Goal: Information Seeking & Learning: Learn about a topic

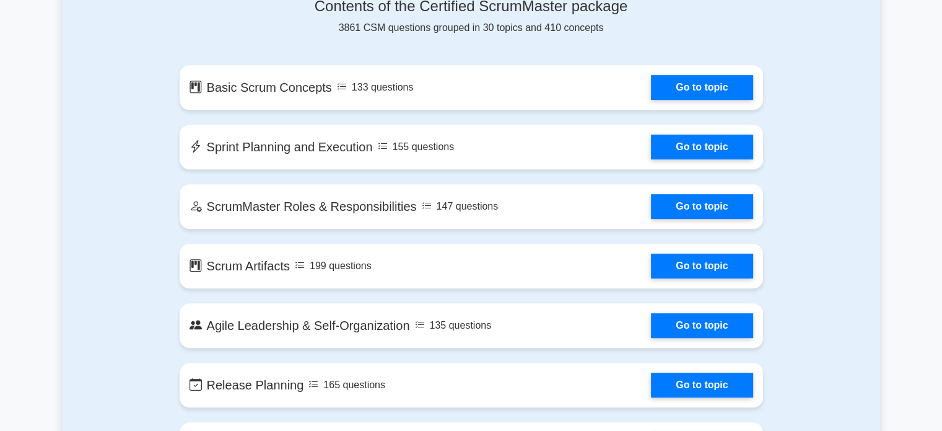
scroll to position [682, 0]
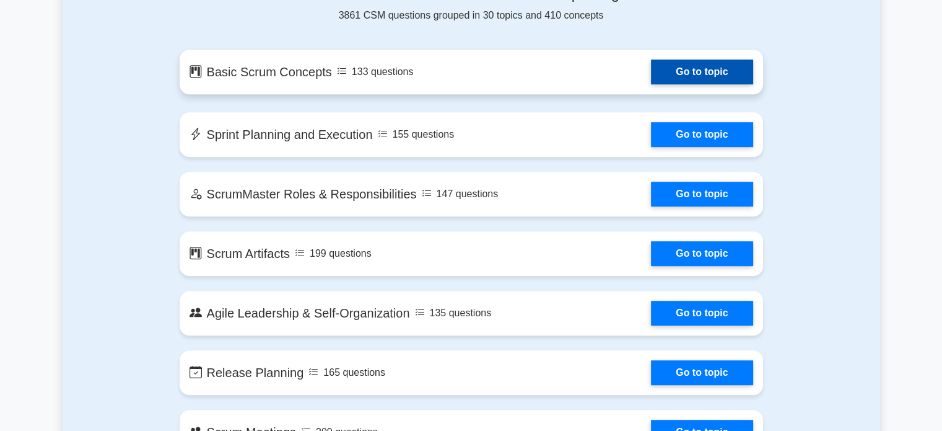
click at [678, 65] on link "Go to topic" at bounding box center [702, 71] width 102 height 25
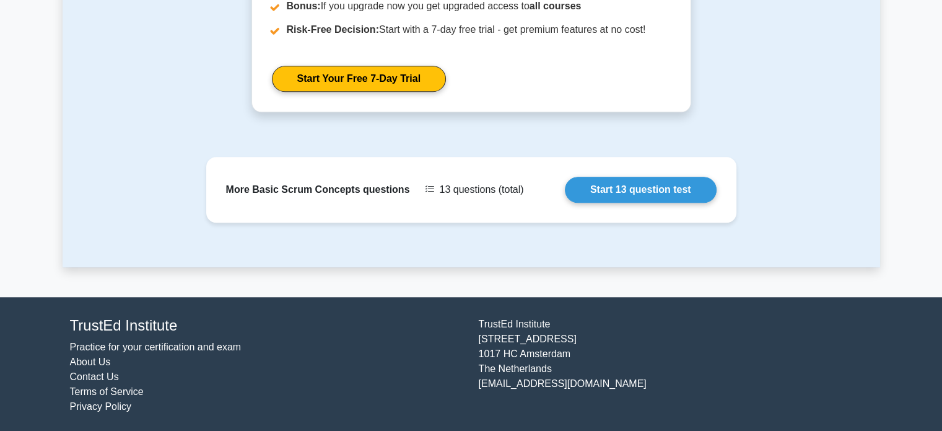
scroll to position [1177, 0]
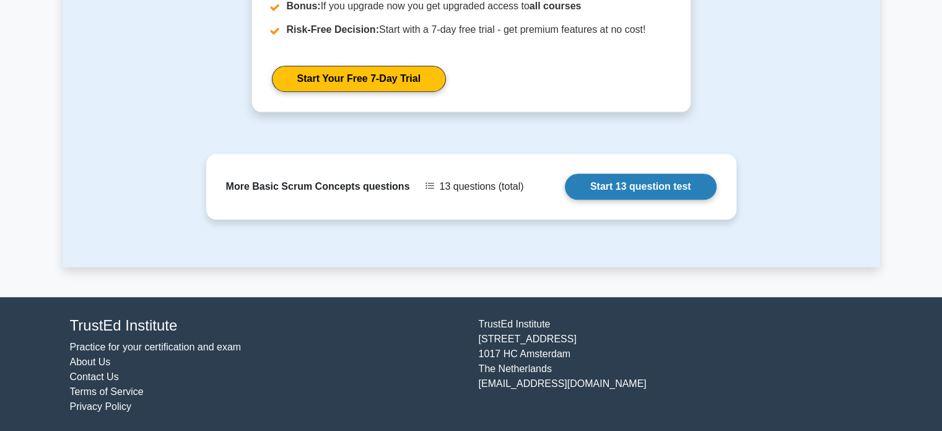
click at [674, 193] on link "Start 13 question test" at bounding box center [641, 186] width 152 height 26
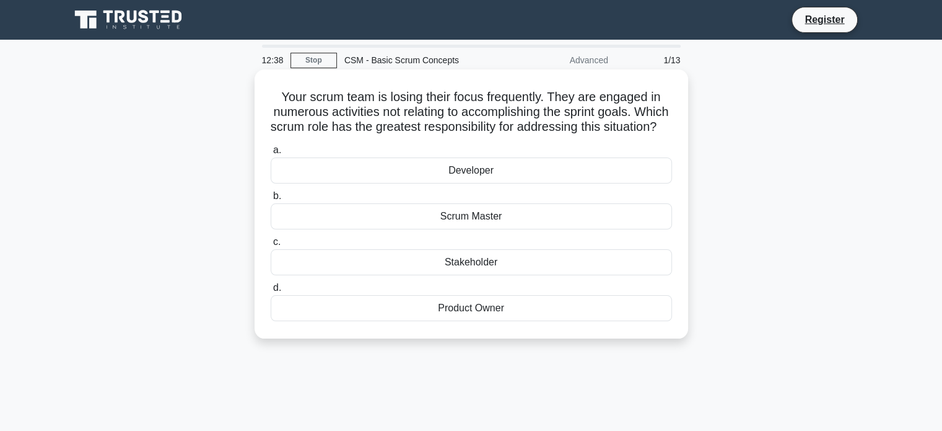
click at [499, 229] on div "Scrum Master" at bounding box center [472, 216] width 402 height 26
click at [271, 200] on input "b. Scrum Master" at bounding box center [271, 196] width 0 height 8
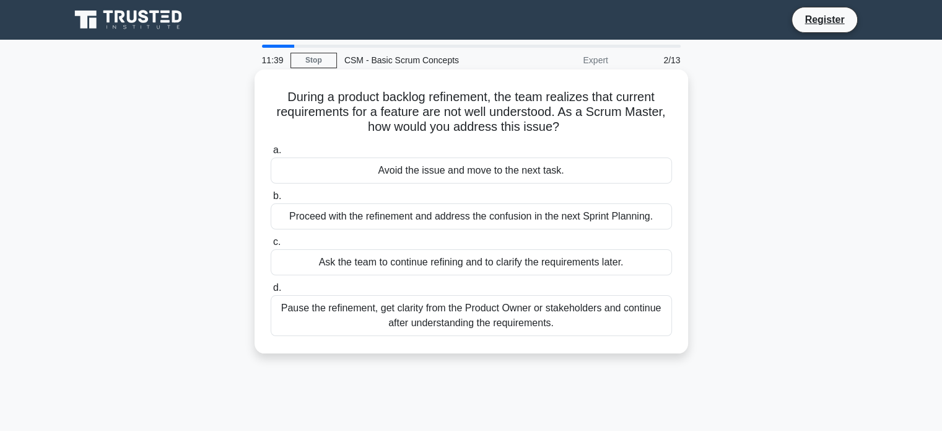
click at [444, 312] on div "Pause the refinement, get clarity from the Product Owner or stakeholders and co…" at bounding box center [472, 315] width 402 height 41
click at [271, 292] on input "d. Pause the refinement, get clarity from the Product Owner or stakeholders and…" at bounding box center [271, 288] width 0 height 8
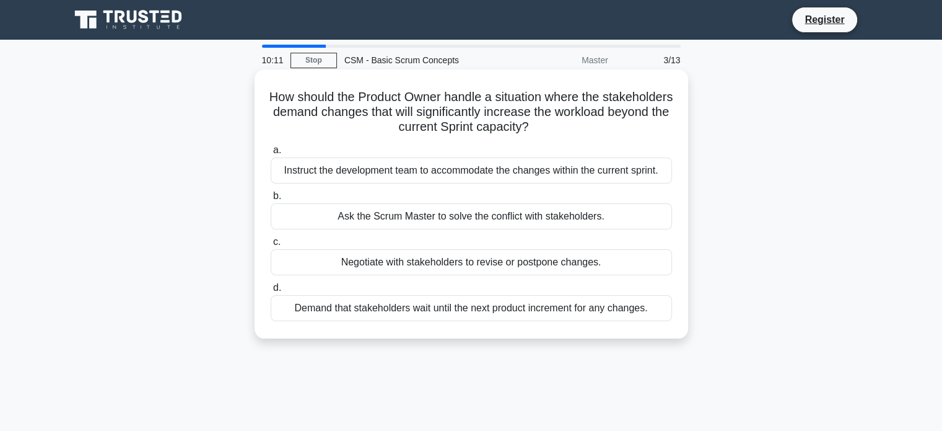
click at [420, 263] on div "Negotiate with stakeholders to revise or postpone changes." at bounding box center [472, 262] width 402 height 26
click at [271, 246] on input "c. Negotiate with stakeholders to revise or postpone changes." at bounding box center [271, 242] width 0 height 8
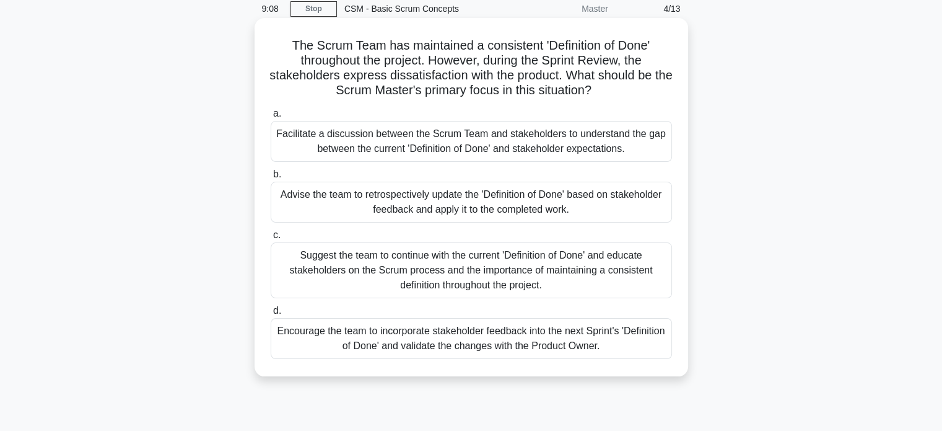
scroll to position [62, 0]
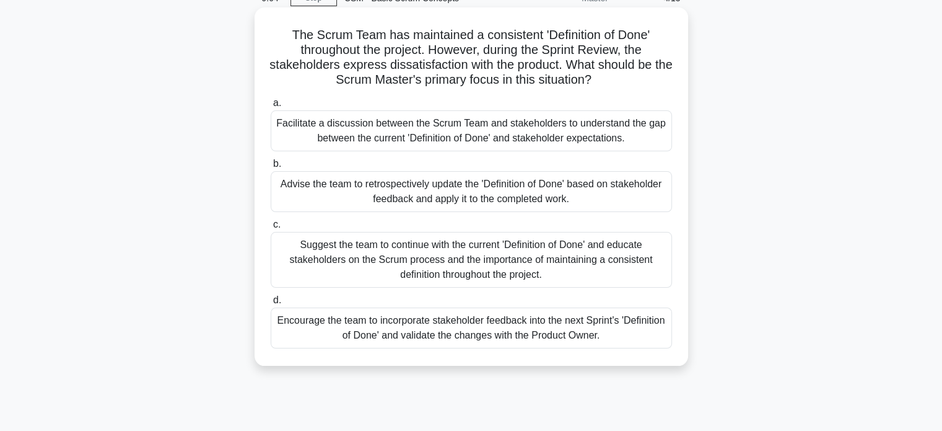
click at [395, 134] on div "Facilitate a discussion between the Scrum Team and stakeholders to understand t…" at bounding box center [472, 130] width 402 height 41
click at [271, 107] on input "a. Facilitate a discussion between the Scrum Team and stakeholders to understan…" at bounding box center [271, 103] width 0 height 8
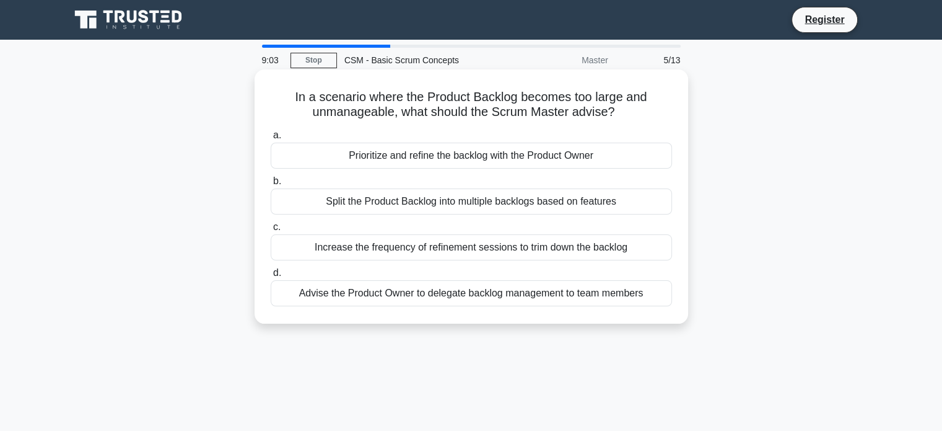
scroll to position [0, 0]
click at [442, 159] on div "Prioritize and refine the backlog with the Product Owner" at bounding box center [472, 156] width 402 height 26
click at [271, 139] on input "a. Prioritize and refine the backlog with the Product Owner" at bounding box center [271, 135] width 0 height 8
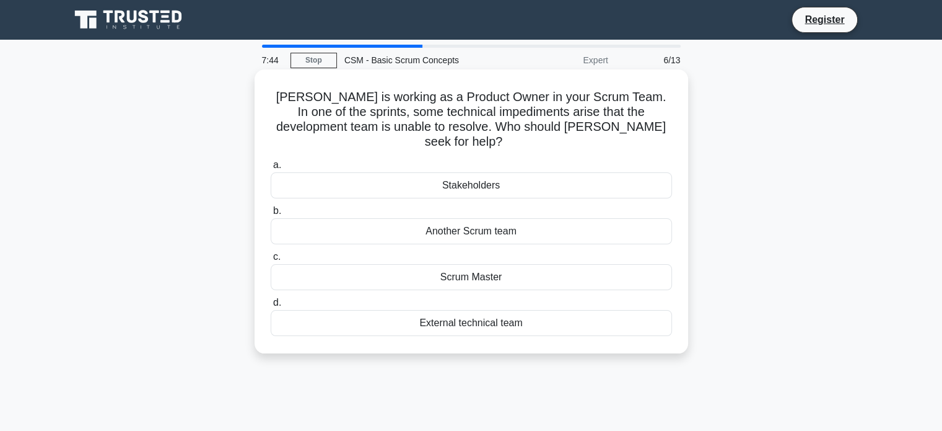
click at [480, 310] on div "External technical team" at bounding box center [472, 323] width 402 height 26
click at [271, 307] on input "d. External technical team" at bounding box center [271, 303] width 0 height 8
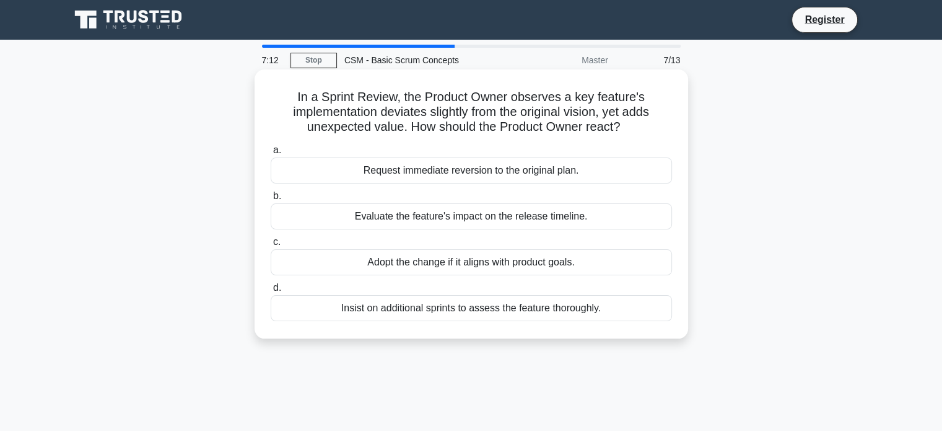
click at [405, 265] on div "Adopt the change if it aligns with product goals." at bounding box center [472, 262] width 402 height 26
click at [271, 246] on input "c. Adopt the change if it aligns with product goals." at bounding box center [271, 242] width 0 height 8
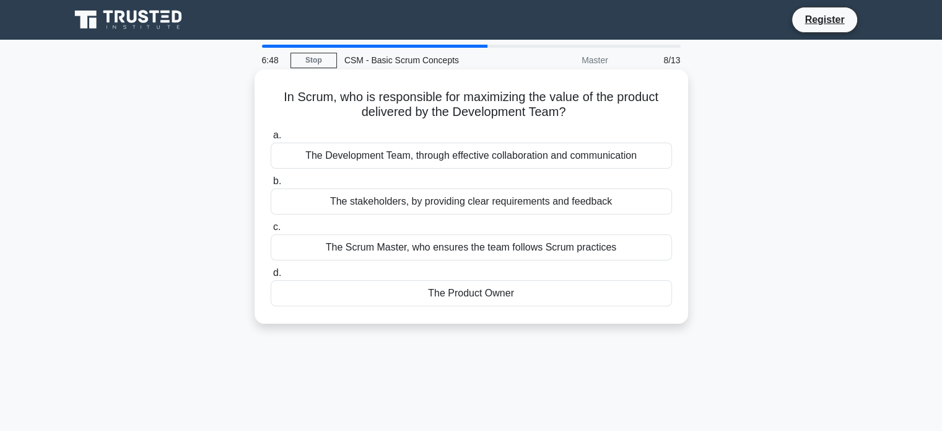
click at [506, 300] on div "The Product Owner" at bounding box center [472, 293] width 402 height 26
click at [271, 277] on input "d. The Product Owner" at bounding box center [271, 273] width 0 height 8
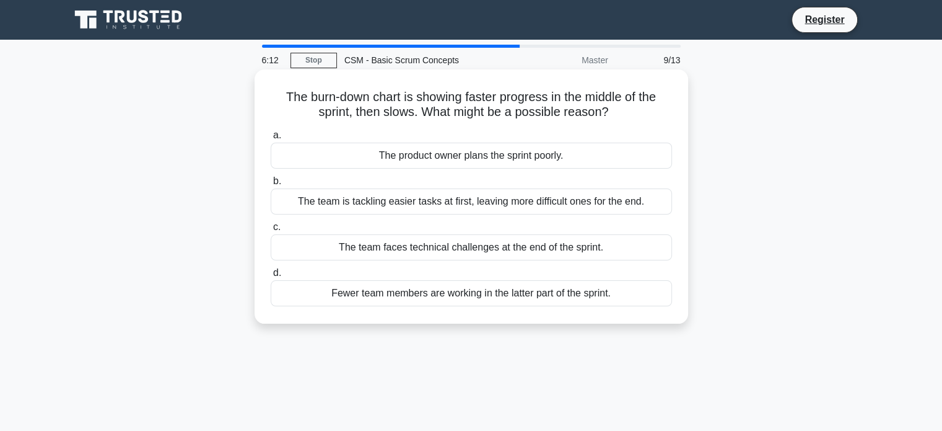
click at [602, 209] on div "The team is tackling easier tasks at first, leaving more difficult ones for the…" at bounding box center [472, 201] width 402 height 26
click at [271, 185] on input "b. The team is tackling easier tasks at first, leaving more difficult ones for …" at bounding box center [271, 181] width 0 height 8
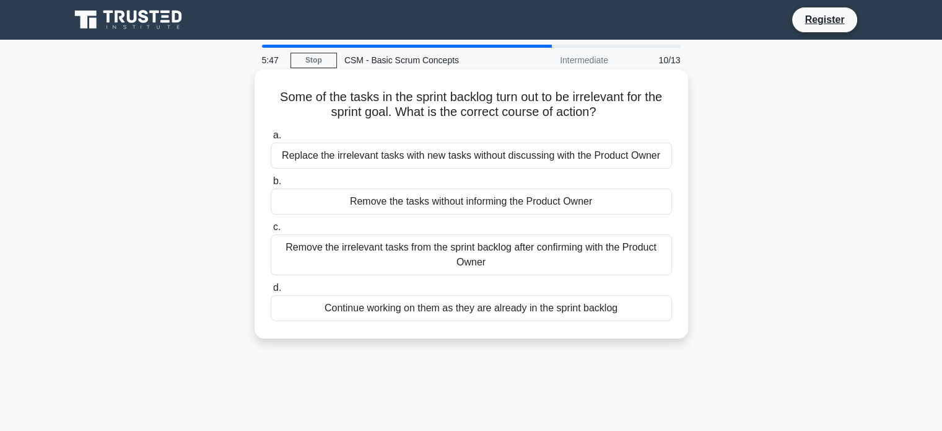
click at [558, 252] on div "Remove the irrelevant tasks from the sprint backlog after confirming with the P…" at bounding box center [472, 254] width 402 height 41
click at [271, 231] on input "c. Remove the irrelevant tasks from the sprint backlog after confirming with th…" at bounding box center [271, 227] width 0 height 8
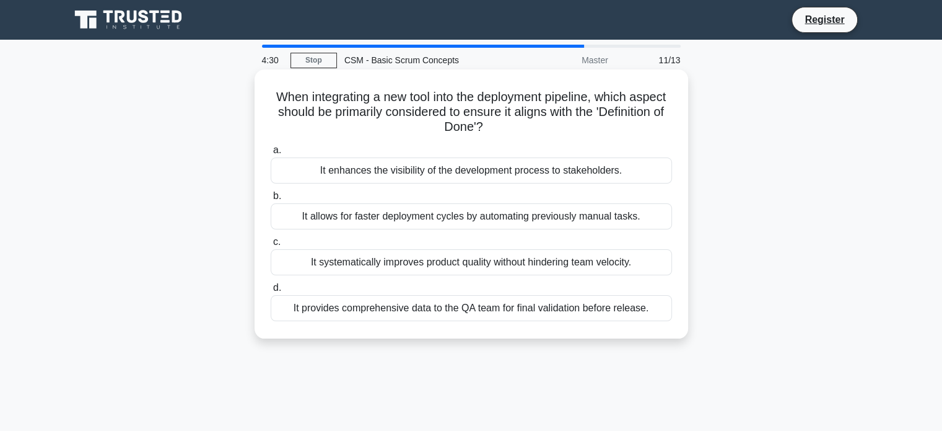
click at [439, 222] on div "It allows for faster deployment cycles by automating previously manual tasks." at bounding box center [472, 216] width 402 height 26
click at [271, 200] on input "b. It allows for faster deployment cycles by automating previously manual tasks." at bounding box center [271, 196] width 0 height 8
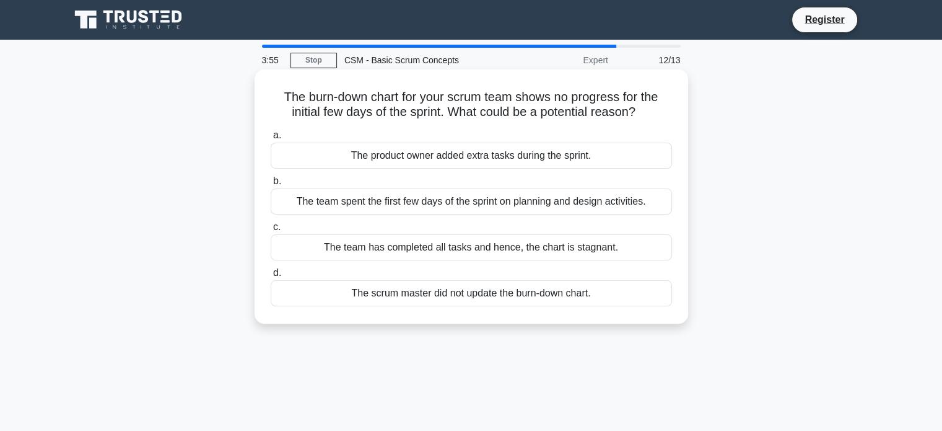
click at [505, 293] on div "The scrum master did not update the burn-down chart." at bounding box center [472, 293] width 402 height 26
click at [271, 277] on input "d. The scrum master did not update the burn-down chart." at bounding box center [271, 273] width 0 height 8
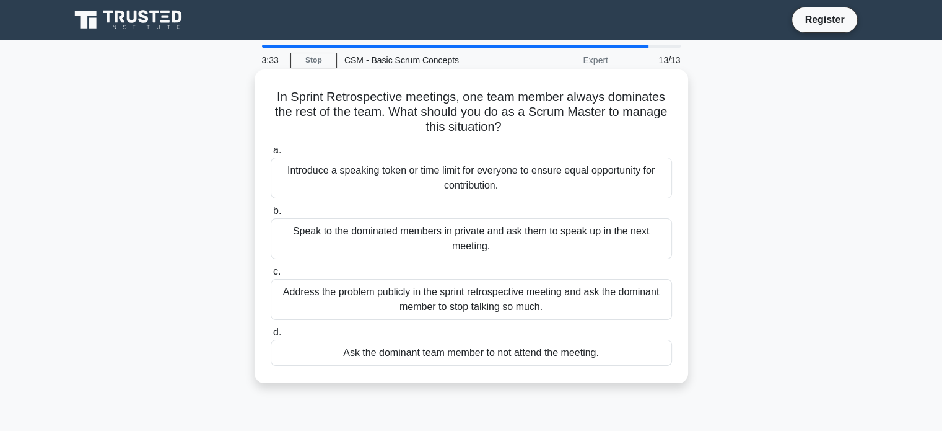
click at [524, 177] on div "Introduce a speaking token or time limit for everyone to ensure equal opportuni…" at bounding box center [472, 177] width 402 height 41
click at [271, 154] on input "a. Introduce a speaking token or time limit for everyone to ensure equal opport…" at bounding box center [271, 150] width 0 height 8
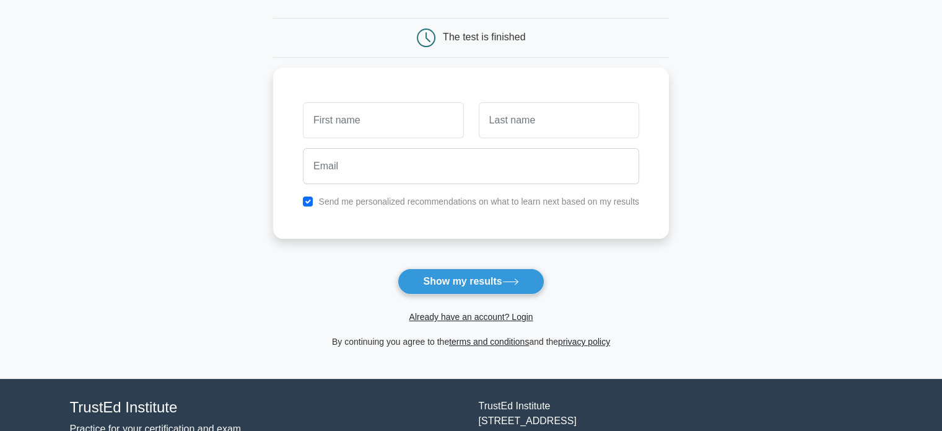
scroll to position [124, 0]
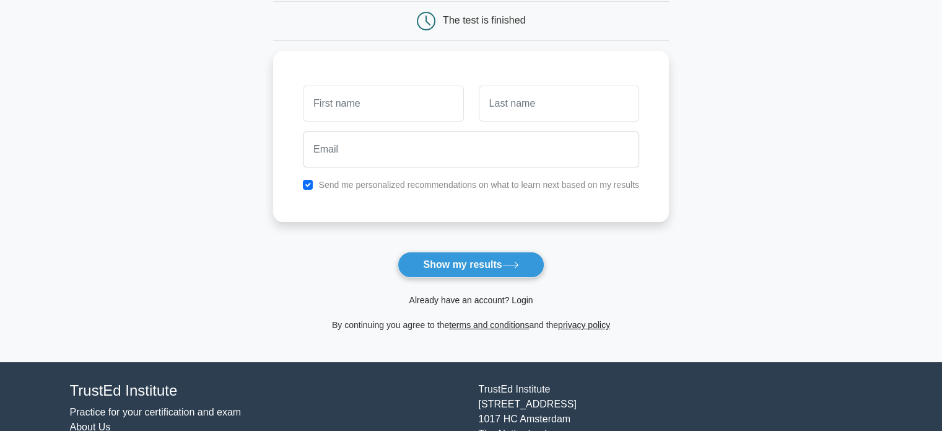
click at [486, 300] on link "Already have an account? Login" at bounding box center [471, 300] width 124 height 10
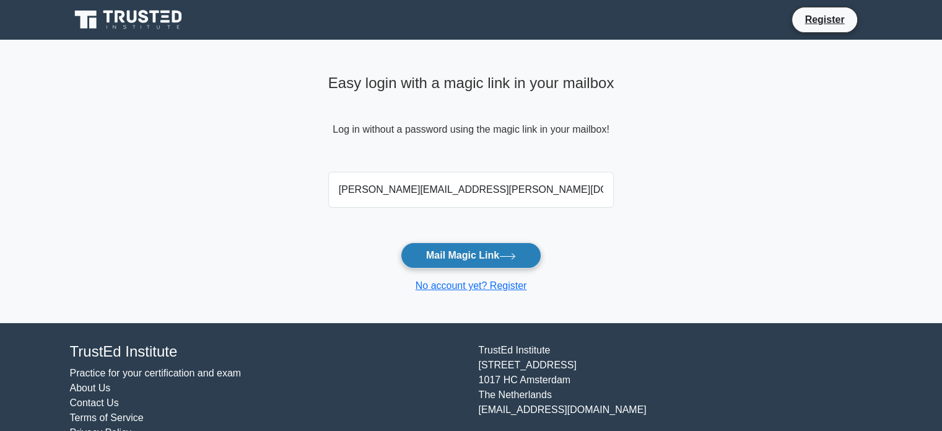
type input "[PERSON_NAME][EMAIL_ADDRESS][PERSON_NAME][DOMAIN_NAME]"
click at [460, 256] on button "Mail Magic Link" at bounding box center [471, 255] width 141 height 26
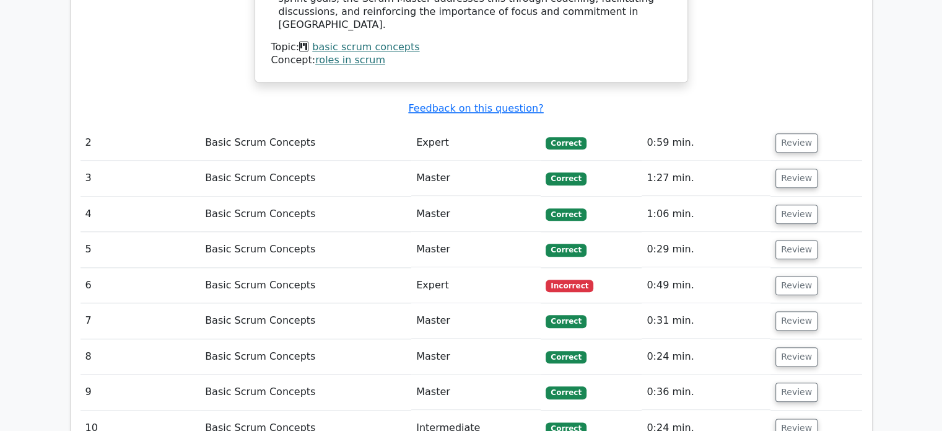
scroll to position [1363, 0]
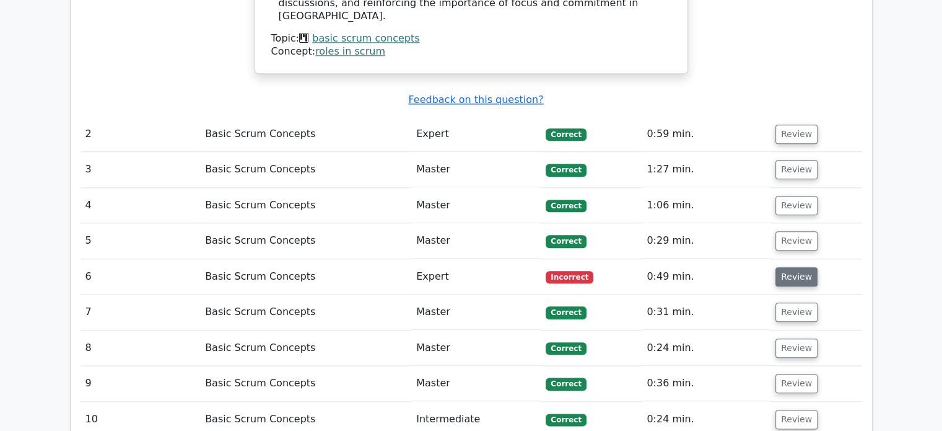
click at [797, 267] on button "Review" at bounding box center [797, 276] width 42 height 19
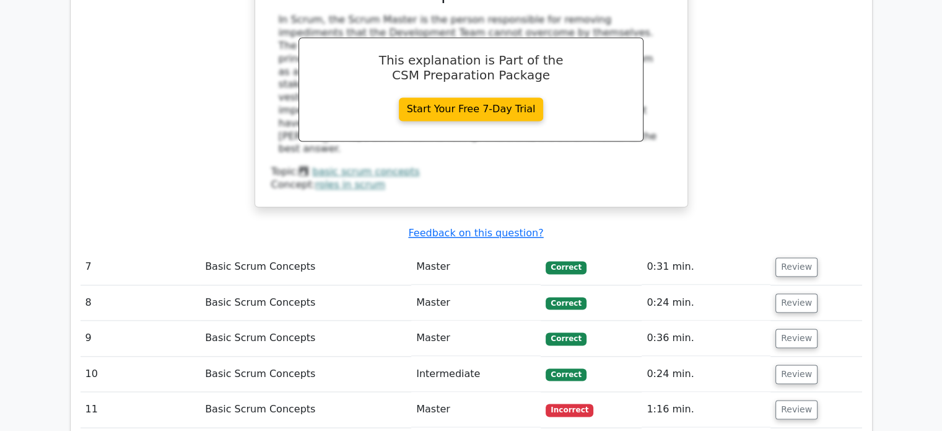
scroll to position [1983, 0]
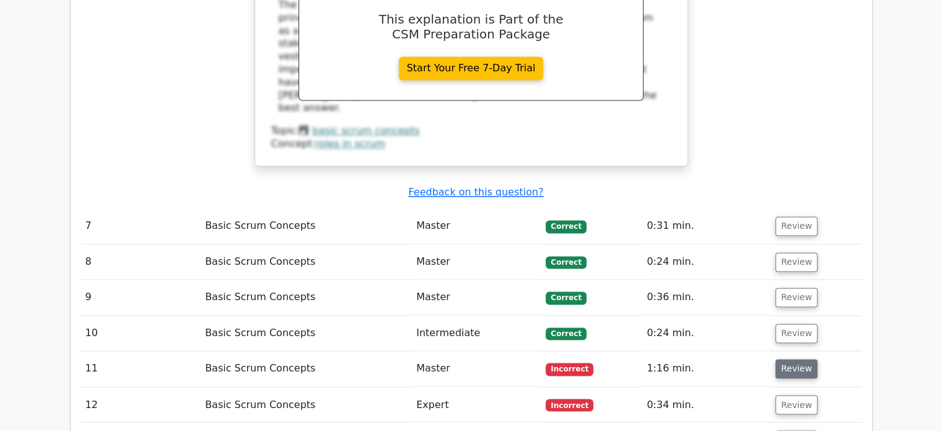
click at [783, 359] on button "Review" at bounding box center [797, 368] width 42 height 19
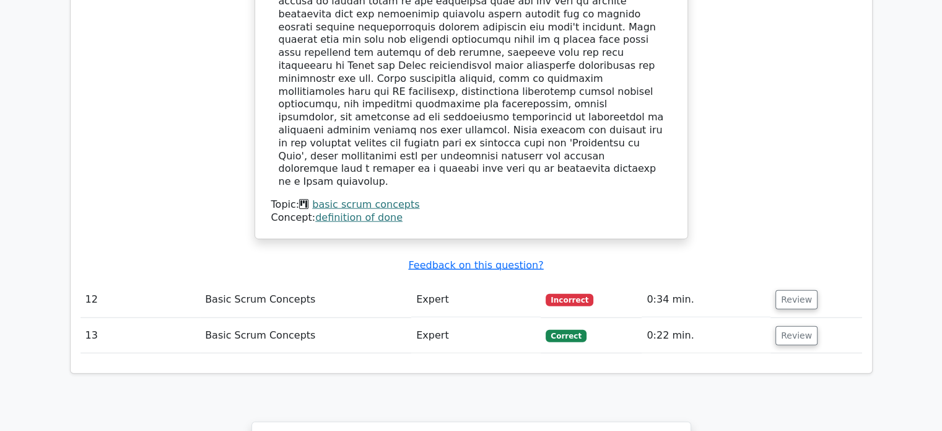
scroll to position [2726, 0]
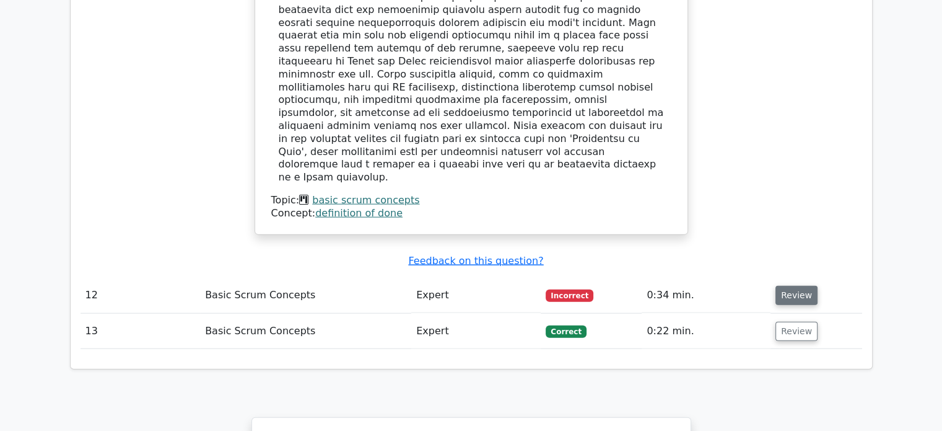
click at [783, 286] on button "Review" at bounding box center [797, 295] width 42 height 19
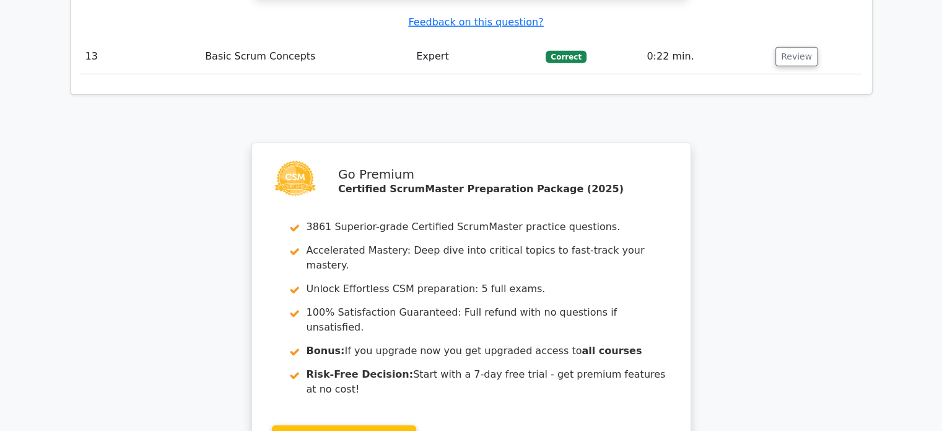
scroll to position [3653, 0]
